Goal: Navigation & Orientation: Go to known website

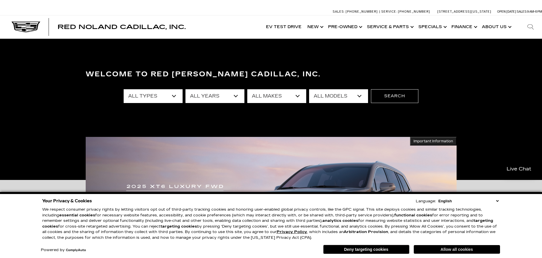
drag, startPoint x: 449, startPoint y: 254, endPoint x: 446, endPoint y: 251, distance: 4.7
click at [448, 254] on div "Your Privacy & Cookies Language: English Spanish / Español English / United Kin…" at bounding box center [271, 226] width 460 height 61
click at [446, 249] on button "Allow all cookies" at bounding box center [456, 249] width 86 height 9
